Goal: Task Accomplishment & Management: Use online tool/utility

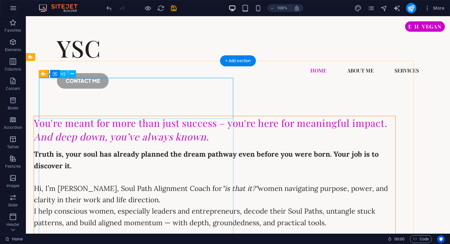
click at [121, 116] on div "You're meant for more than just success – you're here for meaningful impact. An…" at bounding box center [214, 129] width 361 height 27
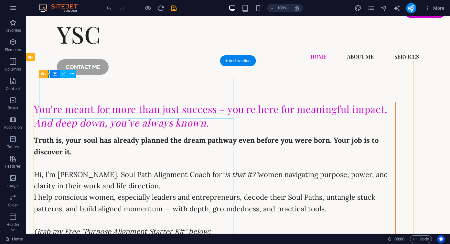
scroll to position [14, 0]
click at [81, 32] on div "YSC" at bounding box center [238, 34] width 362 height 33
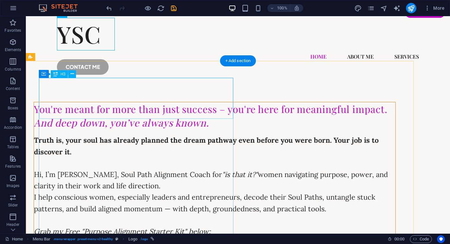
click at [130, 102] on div "You're meant for more than just success – you're here for meaningful impact. An…" at bounding box center [214, 115] width 361 height 27
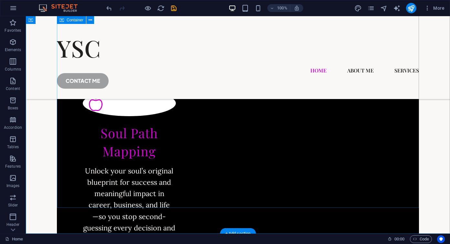
scroll to position [478, 0]
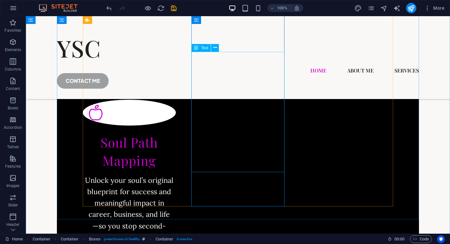
scroll to position [462, 0]
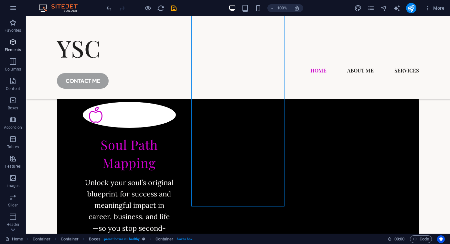
click at [14, 43] on icon "button" at bounding box center [13, 42] width 8 height 8
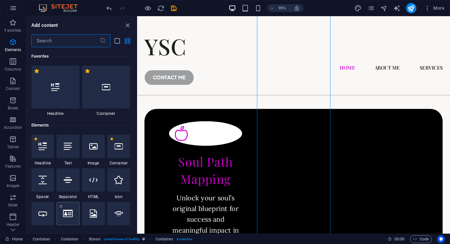
scroll to position [69, 0]
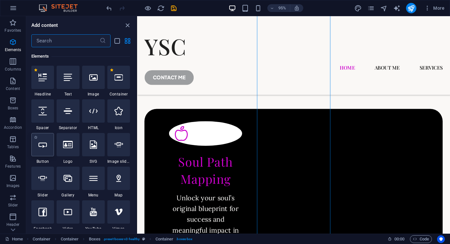
click at [46, 148] on icon at bounding box center [42, 144] width 8 height 8
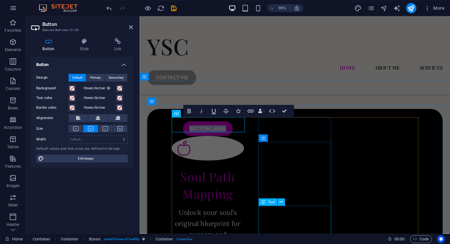
scroll to position [336, 0]
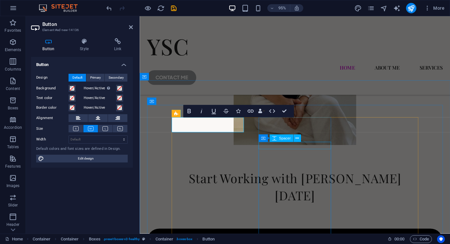
drag, startPoint x: 240, startPoint y: 130, endPoint x: 311, endPoint y: 149, distance: 73.8
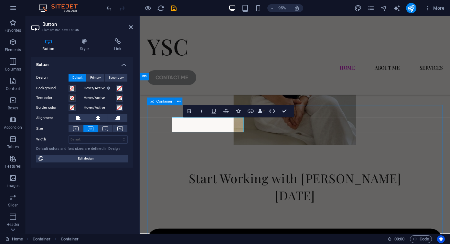
scroll to position [298, 0]
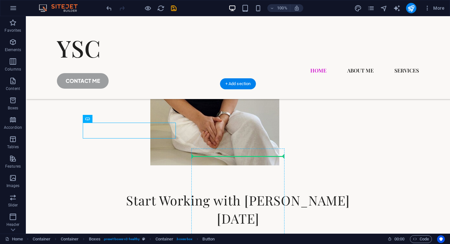
drag, startPoint x: 168, startPoint y: 128, endPoint x: 263, endPoint y: 155, distance: 98.3
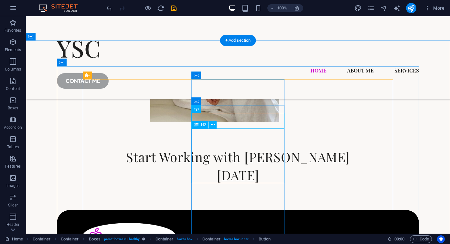
scroll to position [353, 0]
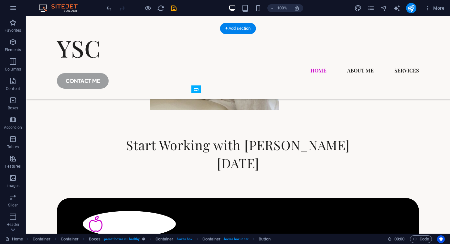
drag, startPoint x: 269, startPoint y: 106, endPoint x: 269, endPoint y: 196, distance: 90.5
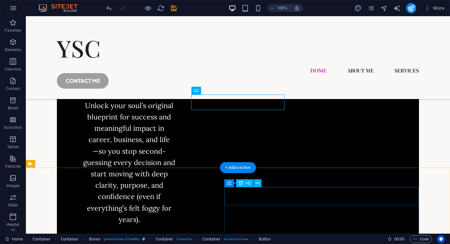
scroll to position [539, 0]
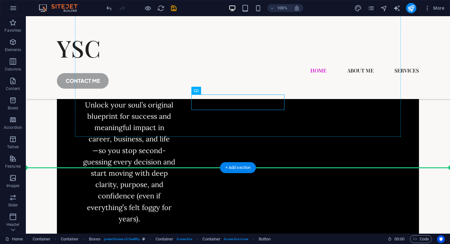
drag, startPoint x: 264, startPoint y: 98, endPoint x: 264, endPoint y: 116, distance: 17.8
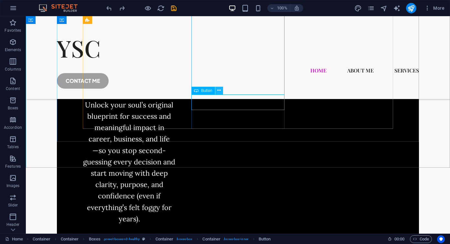
click at [221, 91] on button at bounding box center [219, 91] width 8 height 8
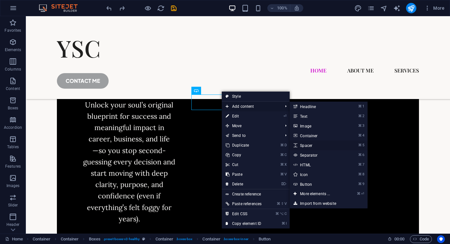
click at [310, 146] on link "⌘ 5 Spacer" at bounding box center [315, 145] width 53 height 10
select select "px"
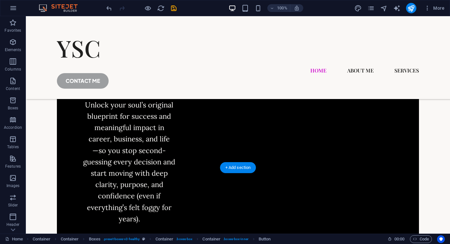
drag, startPoint x: 195, startPoint y: 100, endPoint x: 237, endPoint y: 123, distance: 47.7
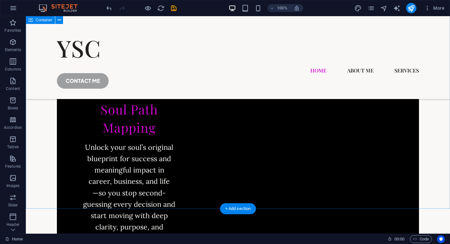
scroll to position [498, 0]
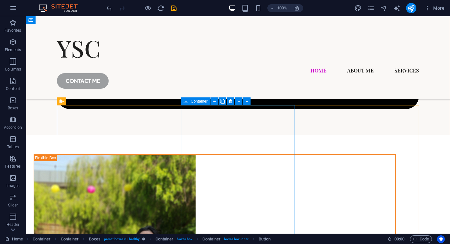
scroll to position [1207, 0]
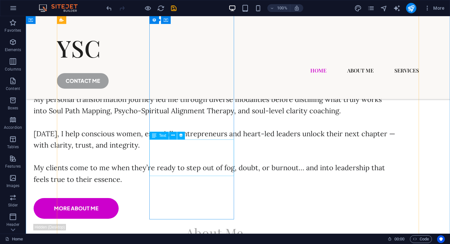
scroll to position [1597, 0]
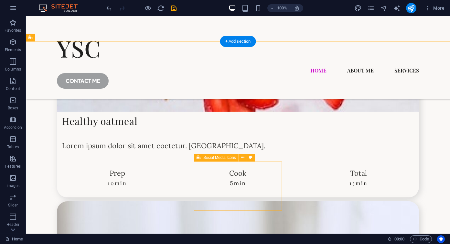
scroll to position [2866, 0]
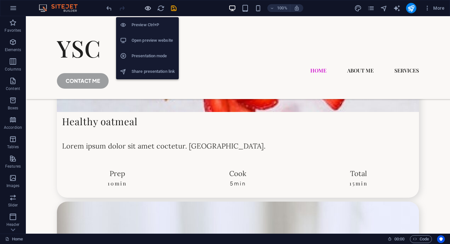
click at [150, 6] on icon "button" at bounding box center [147, 8] width 7 height 7
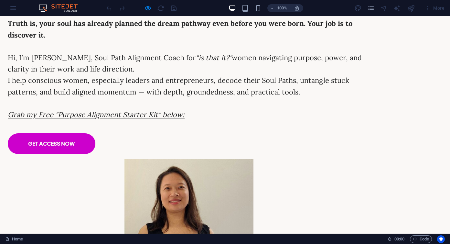
scroll to position [0, 0]
